Goal: Task Accomplishment & Management: Use online tool/utility

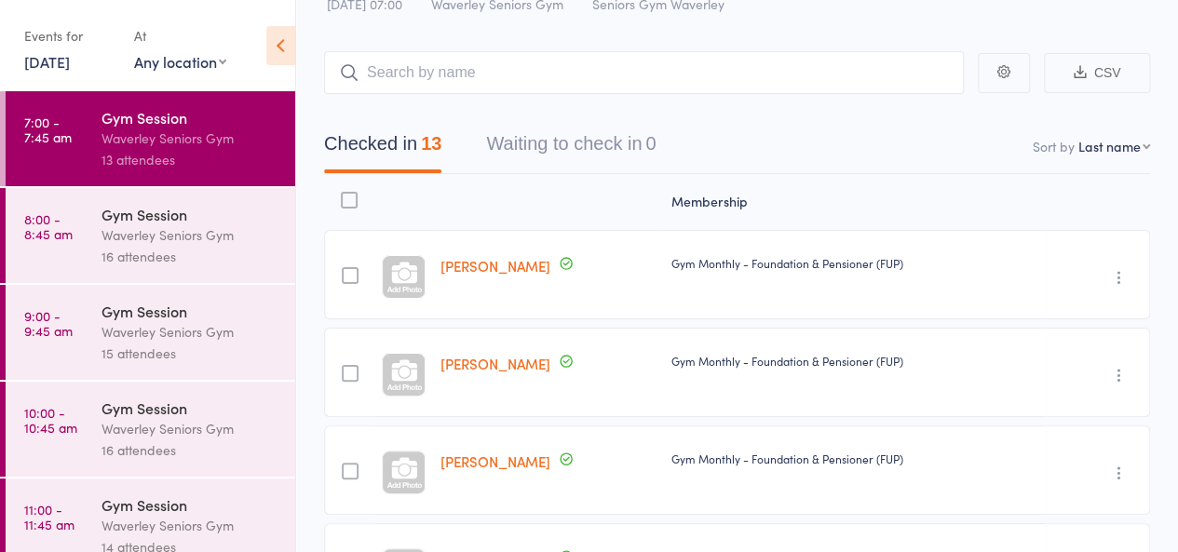
click at [114, 269] on div "Gym Session Waverley Seniors Gym 16 attendees" at bounding box center [199, 235] width 194 height 95
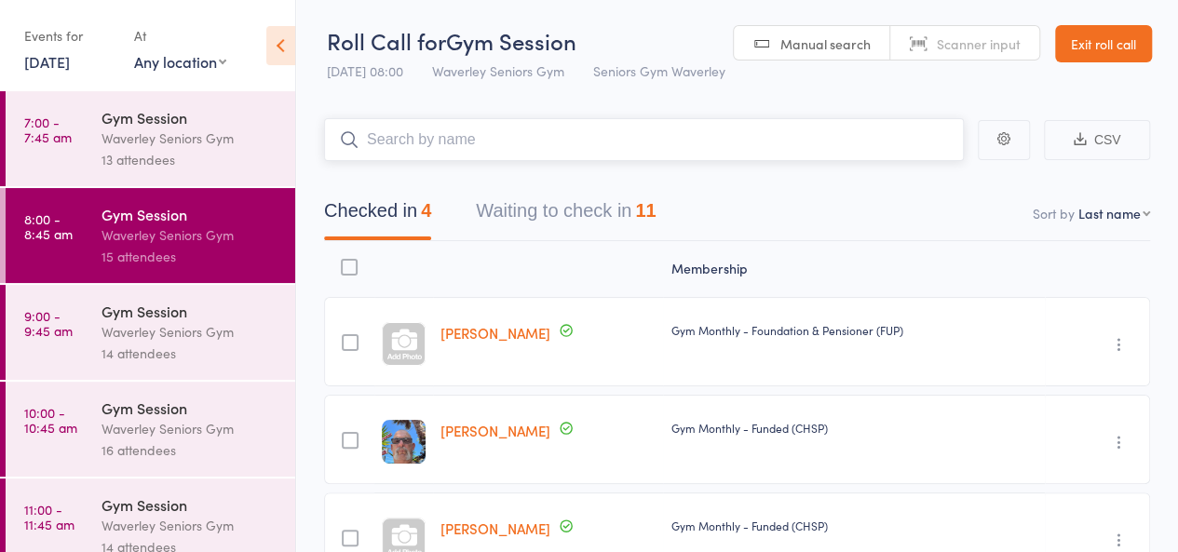
scroll to position [206, 0]
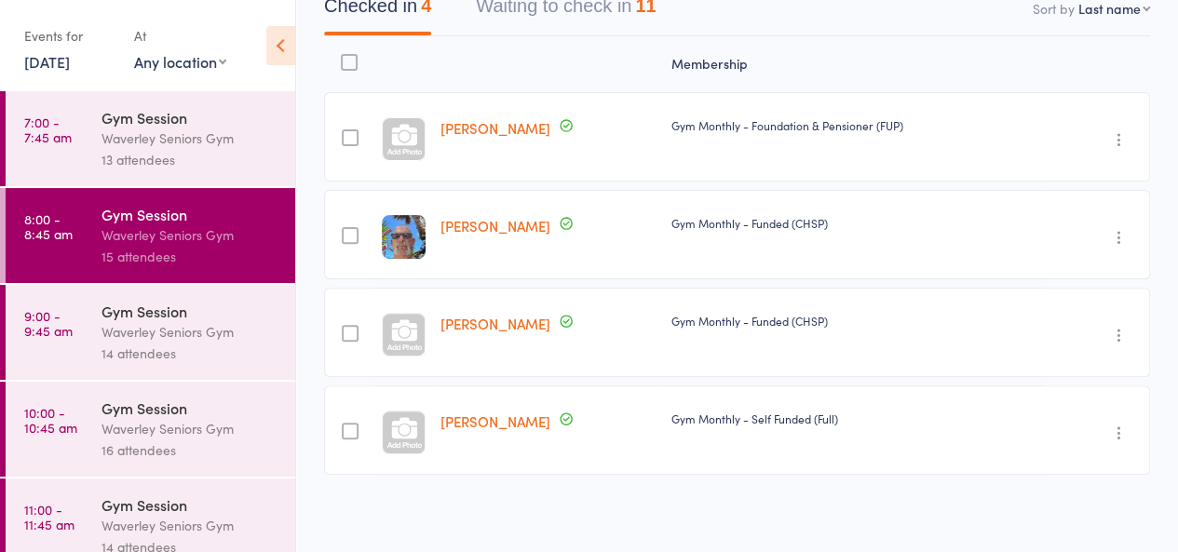
click at [585, 295] on div "Margaret Perlman" at bounding box center [548, 332] width 230 height 89
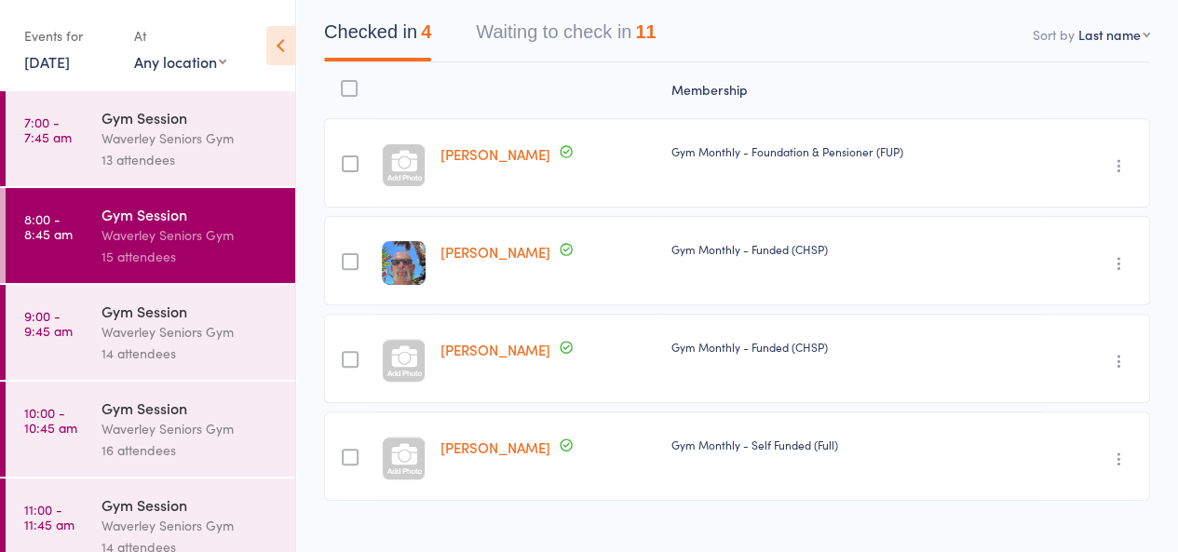
click at [583, 48] on button "Waiting to check in 11" at bounding box center [566, 36] width 180 height 49
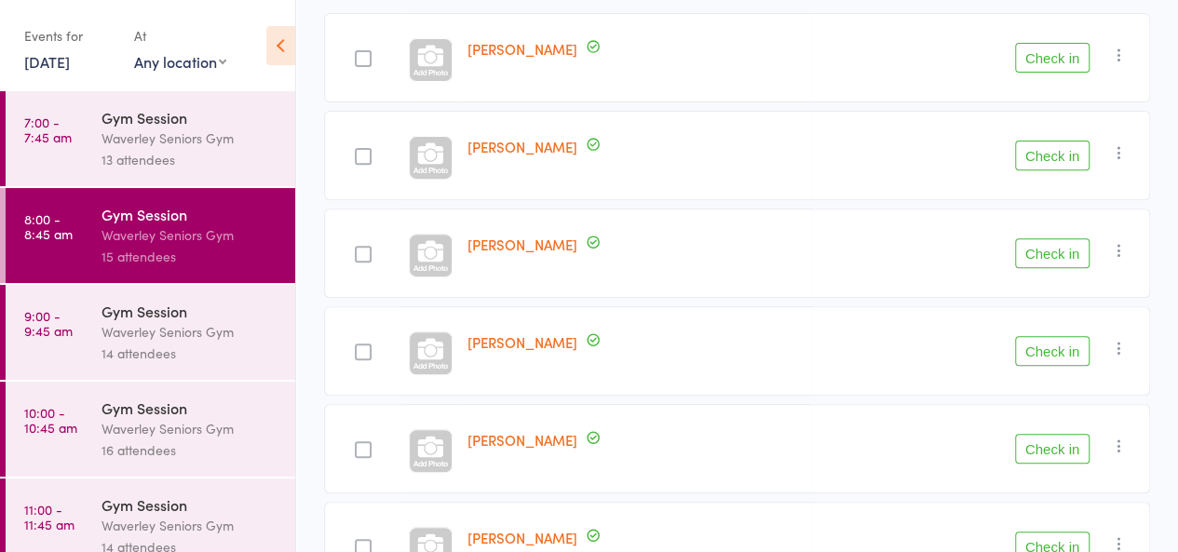
scroll to position [286, 0]
click at [1049, 341] on button "Check in" at bounding box center [1052, 350] width 75 height 30
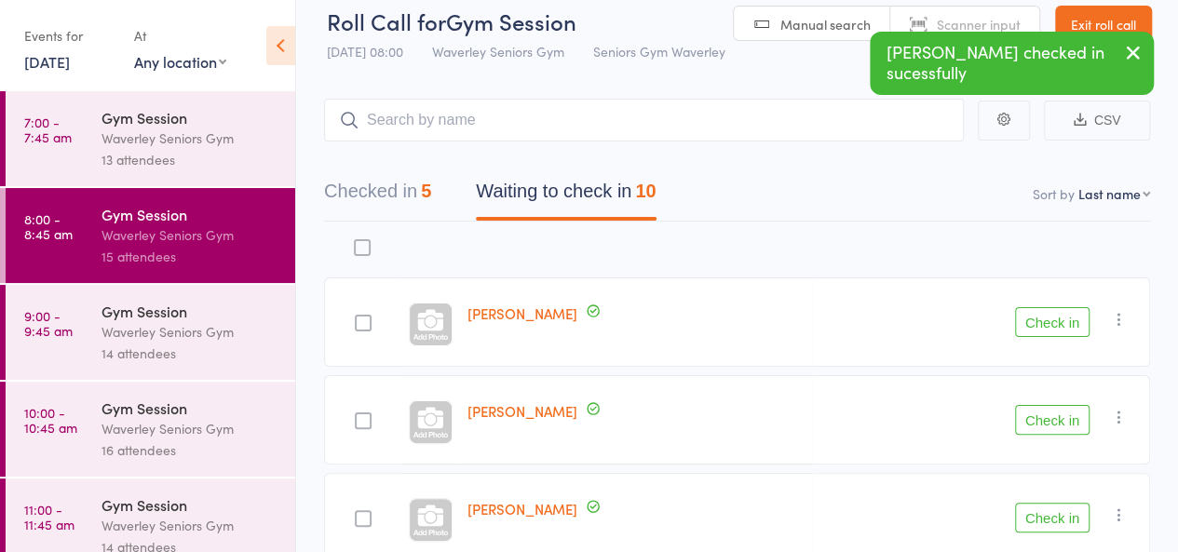
scroll to position [0, 0]
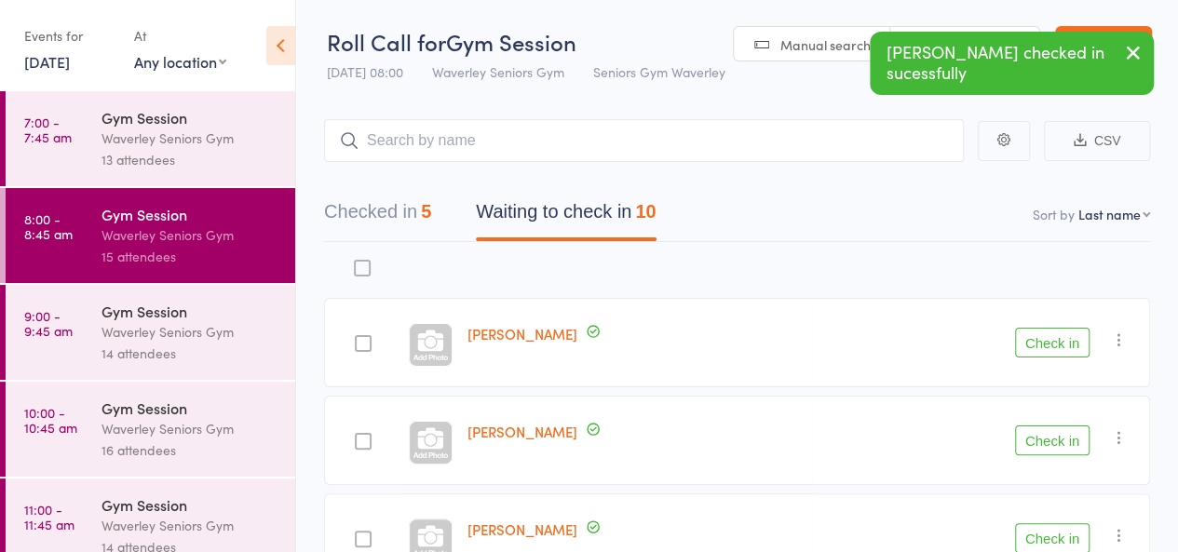
click at [392, 189] on div "Checked in 5 Waiting to check in 10" at bounding box center [737, 202] width 826 height 80
click at [394, 210] on button "Checked in 5" at bounding box center [377, 216] width 107 height 49
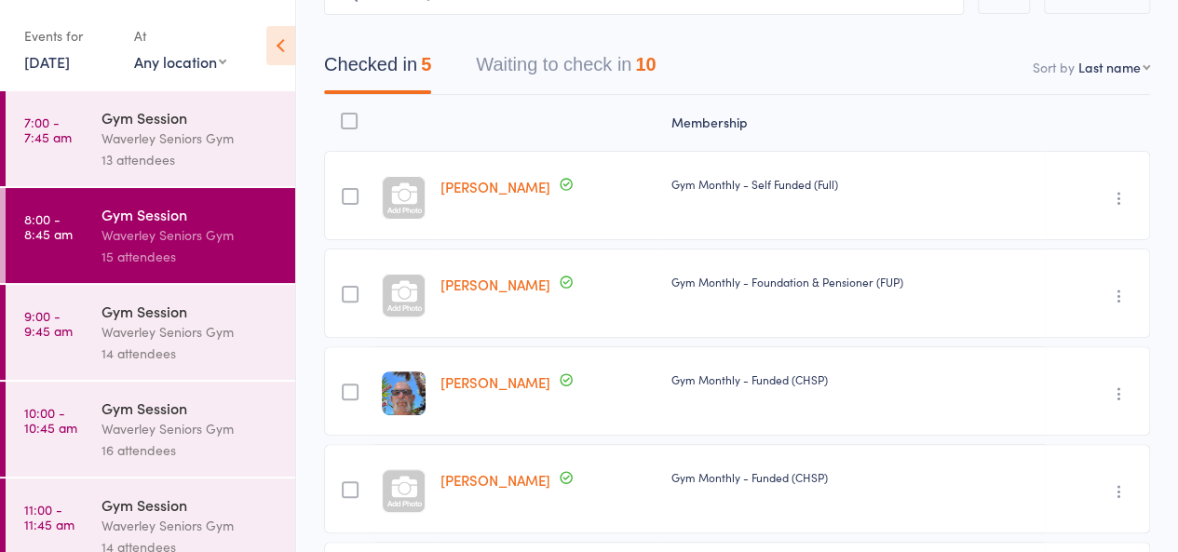
scroll to position [34, 0]
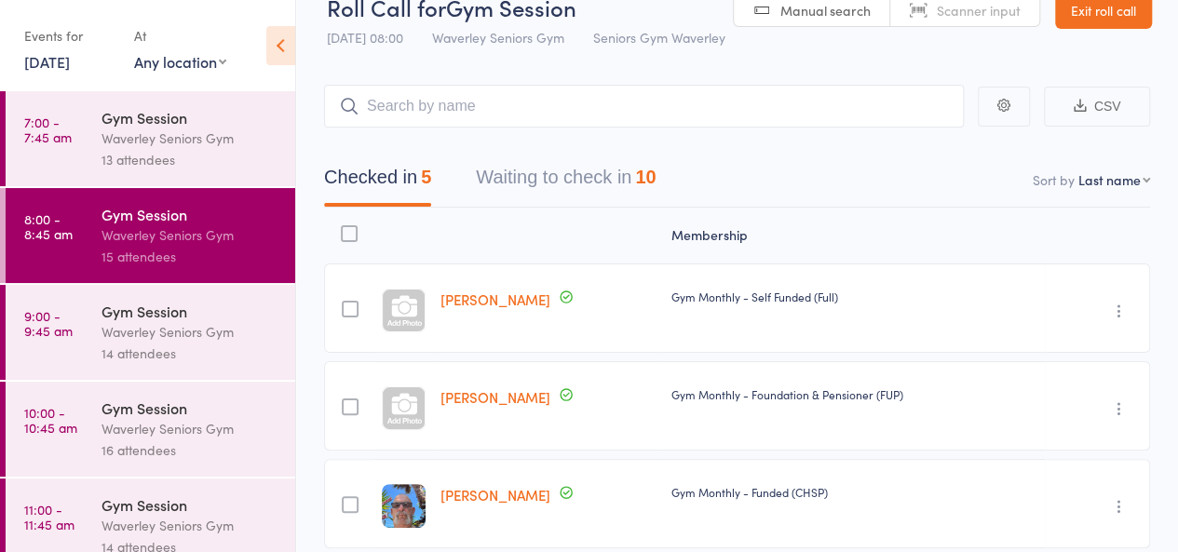
click at [564, 170] on button "Waiting to check in 10" at bounding box center [566, 181] width 180 height 49
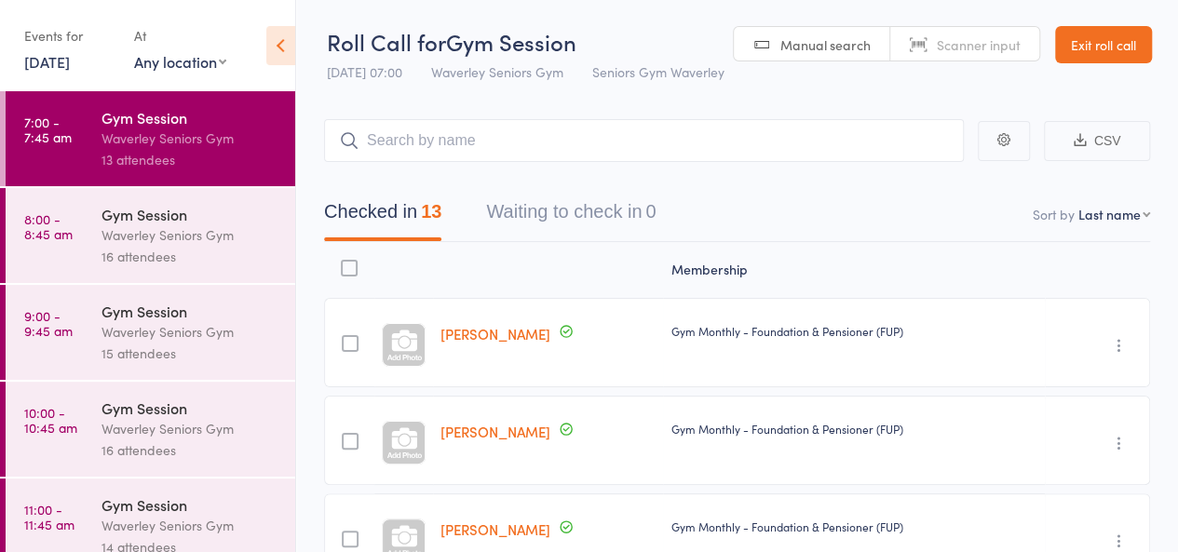
click at [1114, 48] on link "Exit roll call" at bounding box center [1103, 44] width 97 height 37
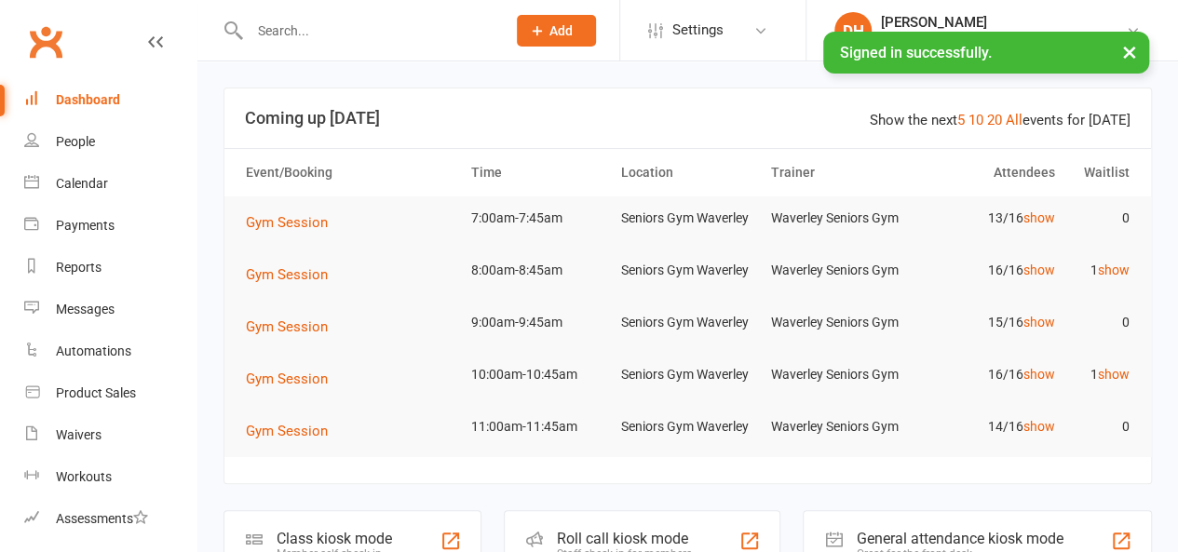
click at [403, 34] on input "text" at bounding box center [368, 31] width 249 height 26
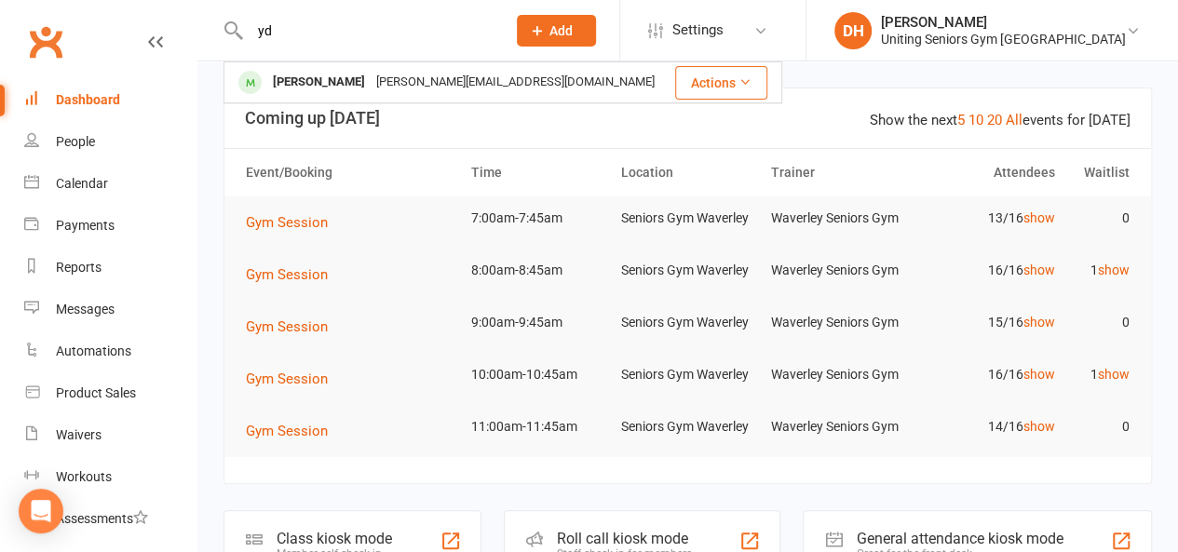
type input "y"
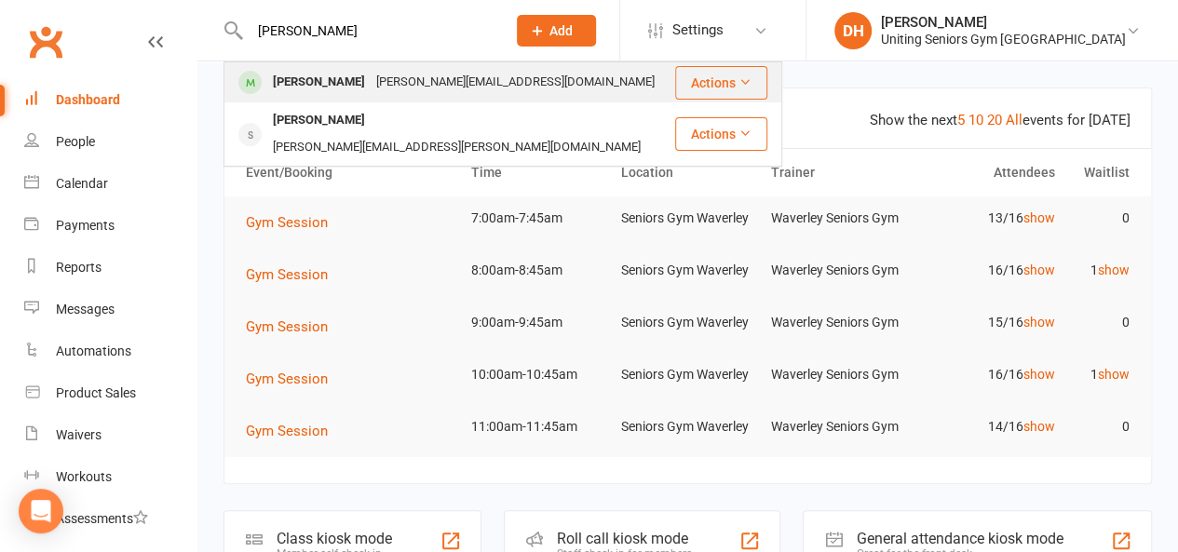
type input "[PERSON_NAME]"
click at [394, 83] on div "[PERSON_NAME][EMAIL_ADDRESS][DOMAIN_NAME]" at bounding box center [516, 82] width 290 height 27
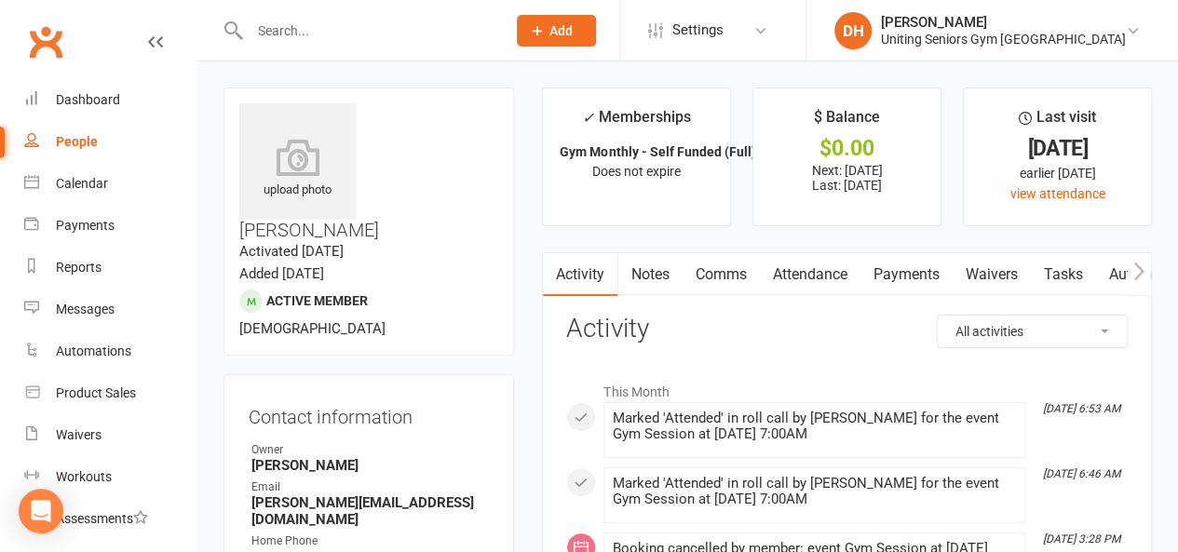
scroll to position [0, 371]
click at [953, 267] on link "Mobile App" at bounding box center [981, 274] width 101 height 43
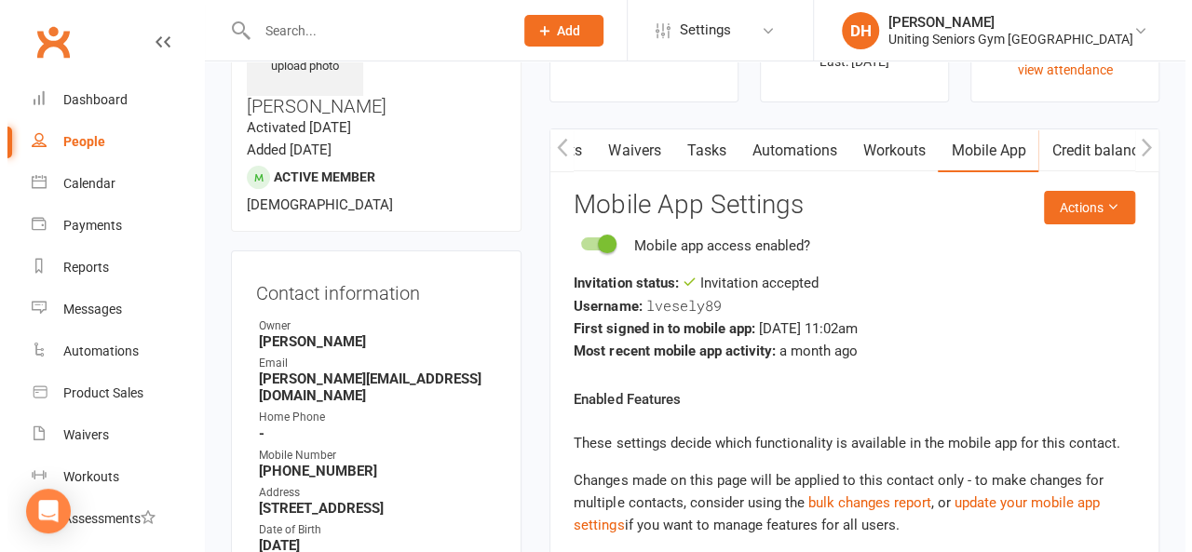
scroll to position [125, 0]
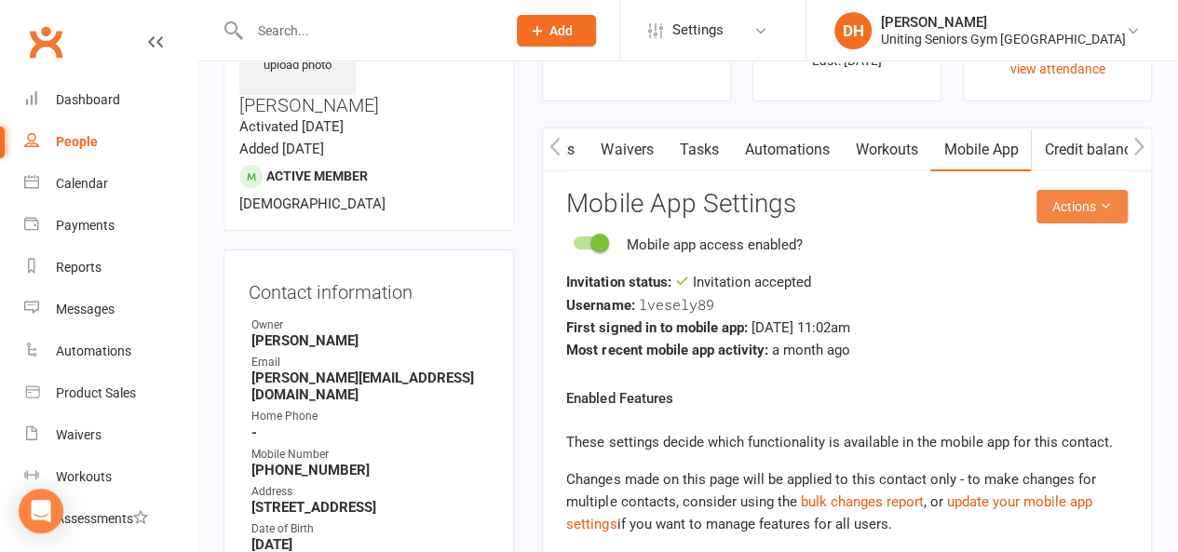
click at [1095, 207] on button "Actions" at bounding box center [1082, 207] width 91 height 34
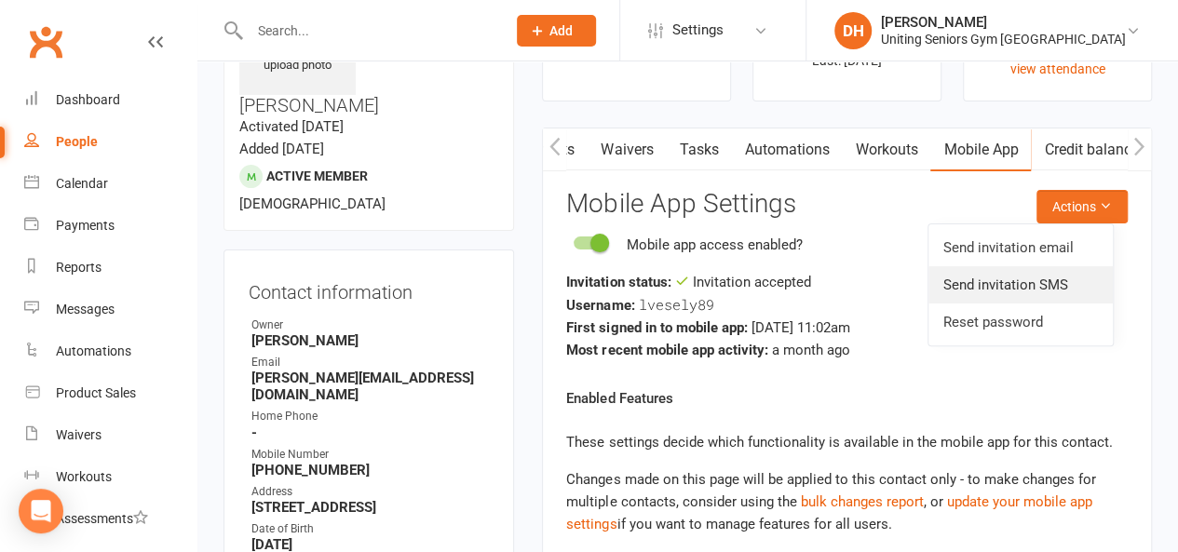
click at [1043, 274] on link "Send invitation SMS" at bounding box center [1021, 284] width 184 height 37
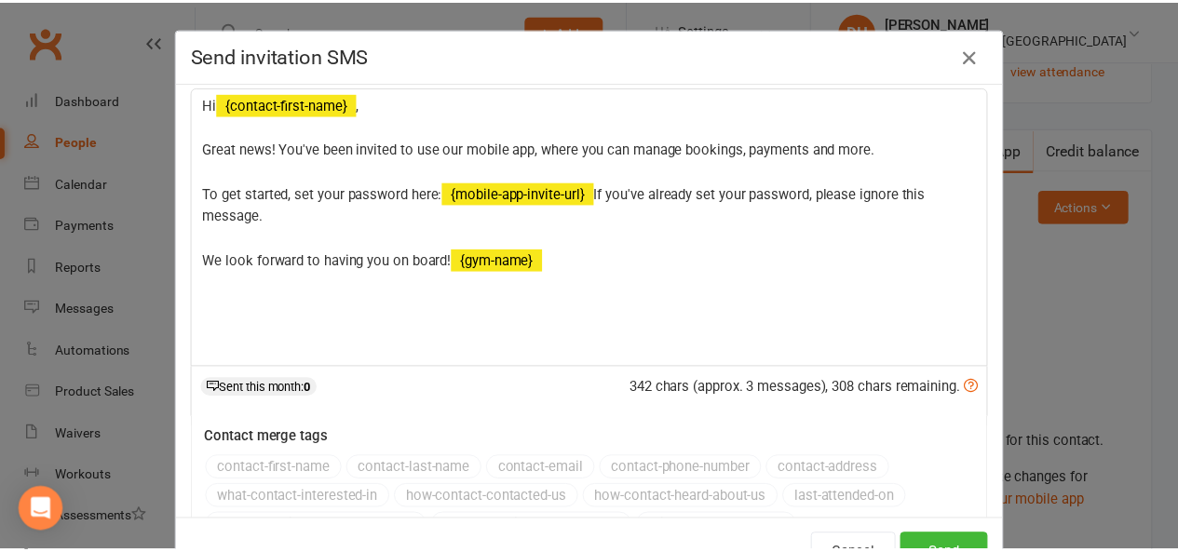
scroll to position [42, 0]
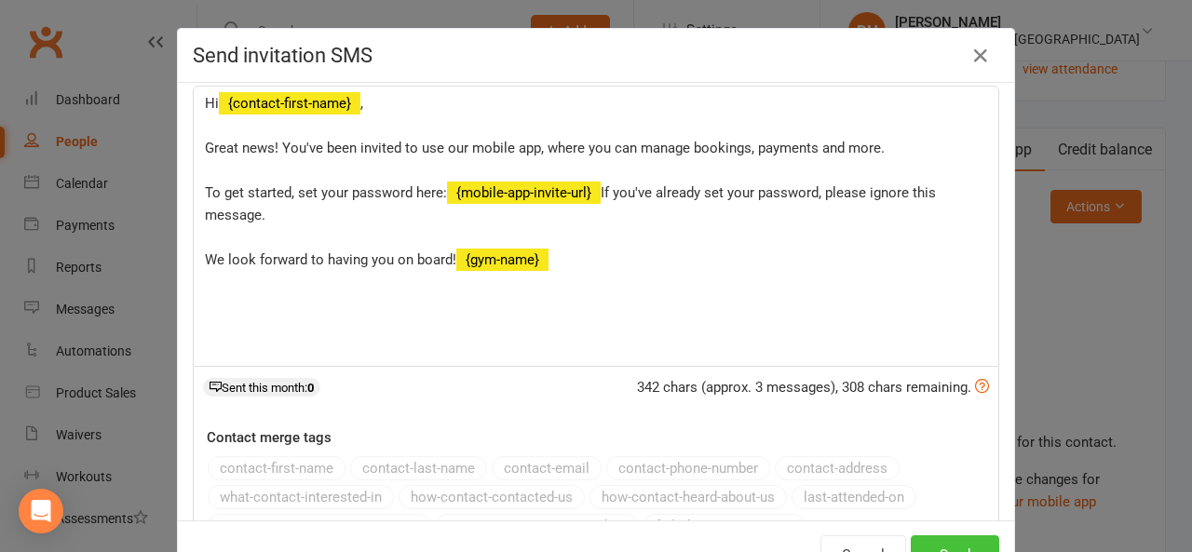
click at [941, 545] on button "Send" at bounding box center [955, 555] width 88 height 39
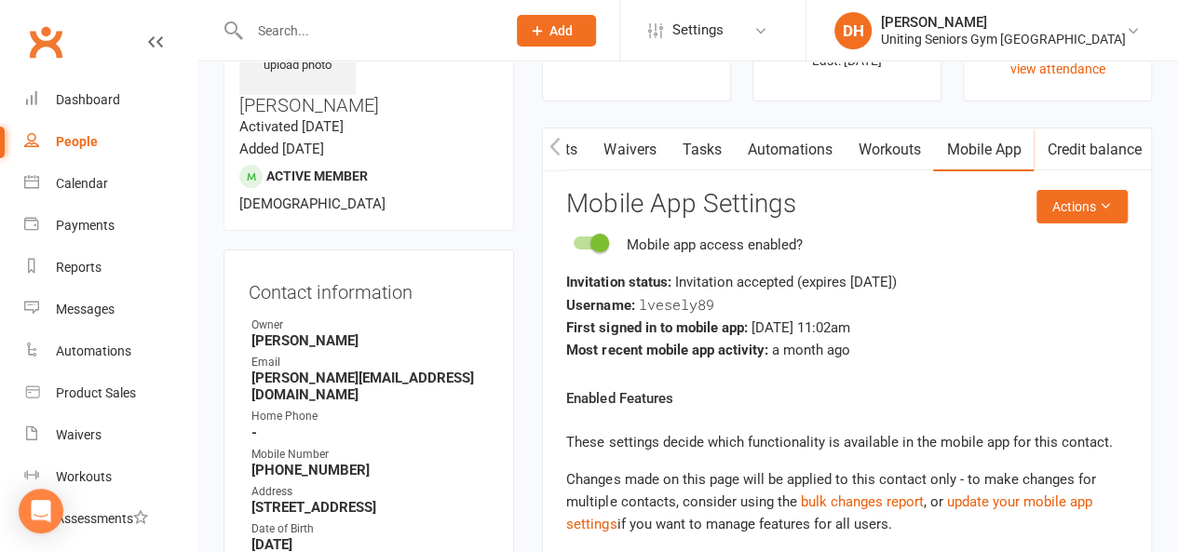
click at [391, 29] on input "text" at bounding box center [368, 31] width 249 height 26
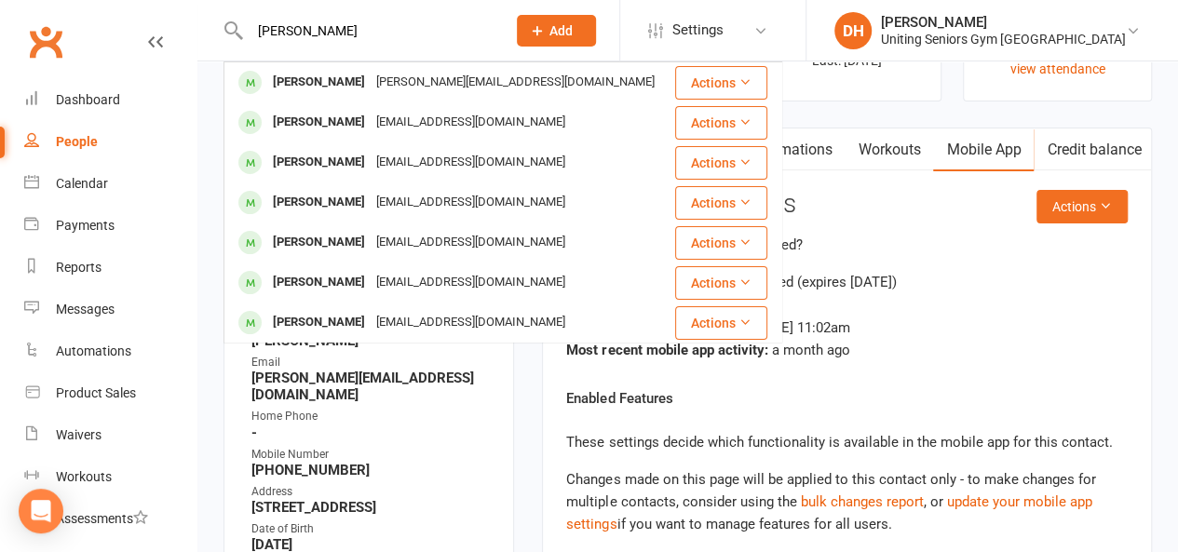
type input "[PERSON_NAME]"
click at [1002, 344] on div "Most recent mobile app activity: a month ago" at bounding box center [847, 350] width 562 height 22
